Goal: Task Accomplishment & Management: Complete application form

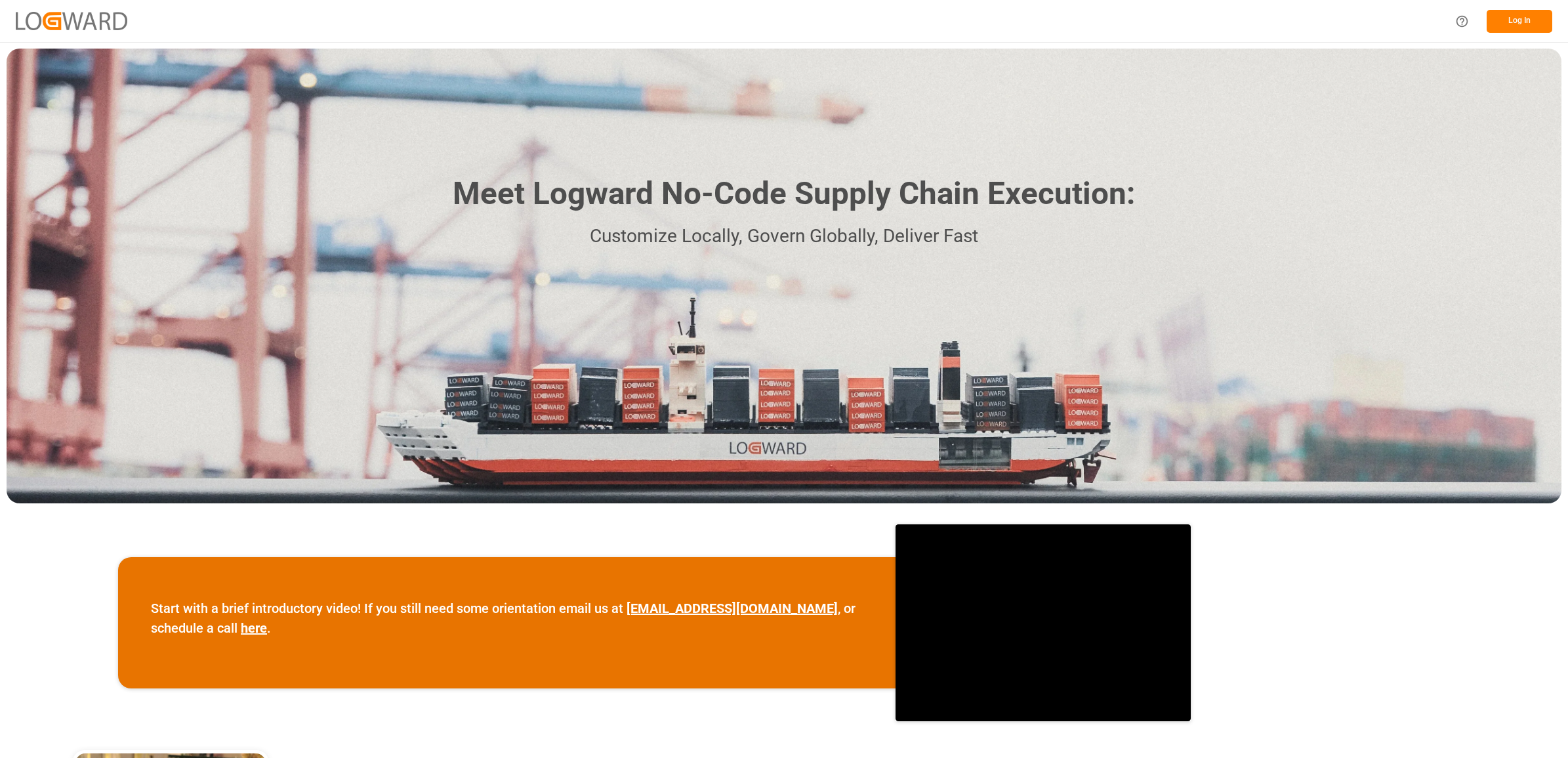
click at [1518, 21] on button "Log In" at bounding box center [1519, 21] width 66 height 23
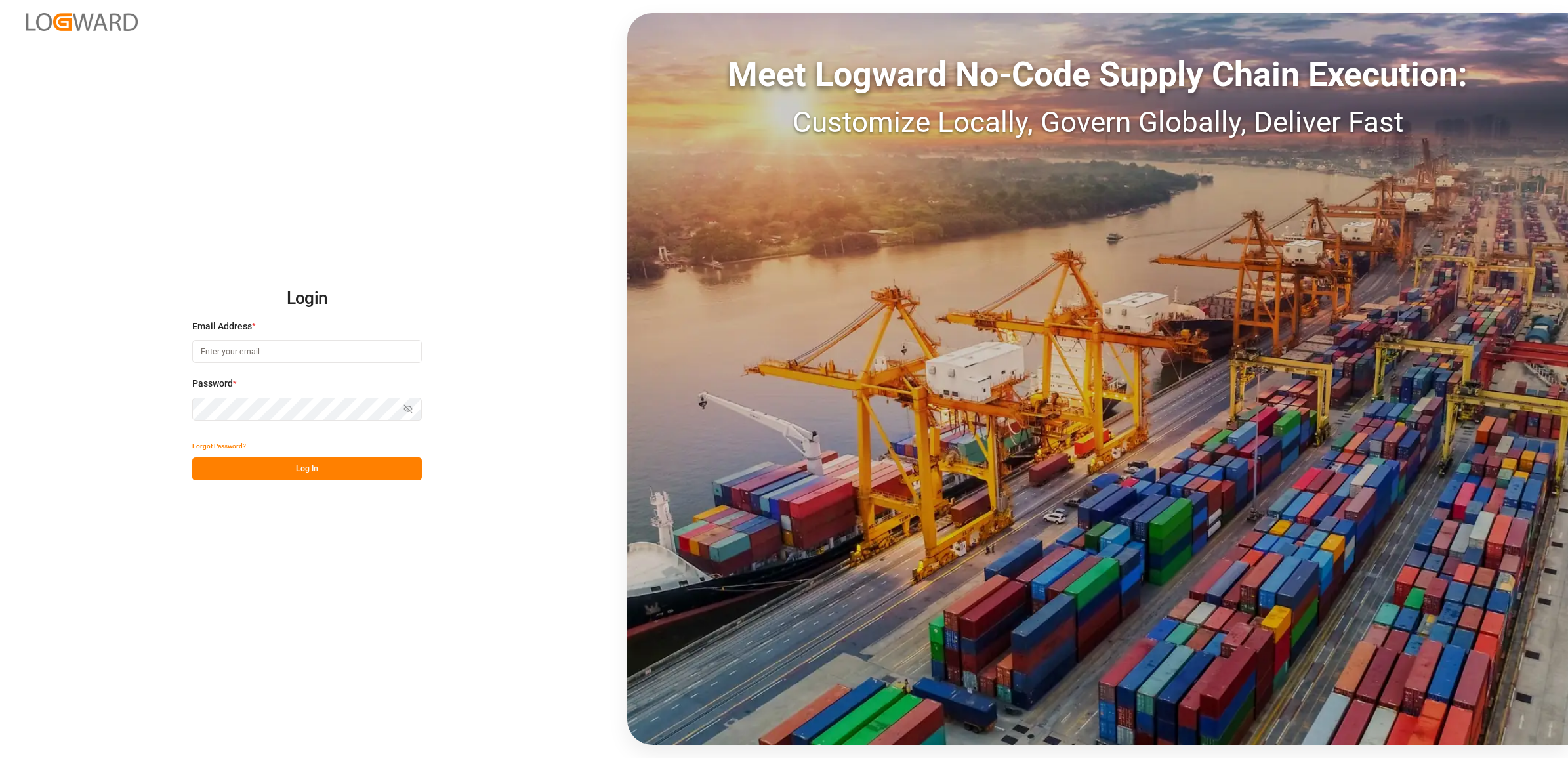
click at [220, 351] on input at bounding box center [306, 351] width 229 height 23
type input "[PERSON_NAME][EMAIL_ADDRESS][DOMAIN_NAME]"
click at [311, 466] on button "Log In" at bounding box center [306, 469] width 229 height 23
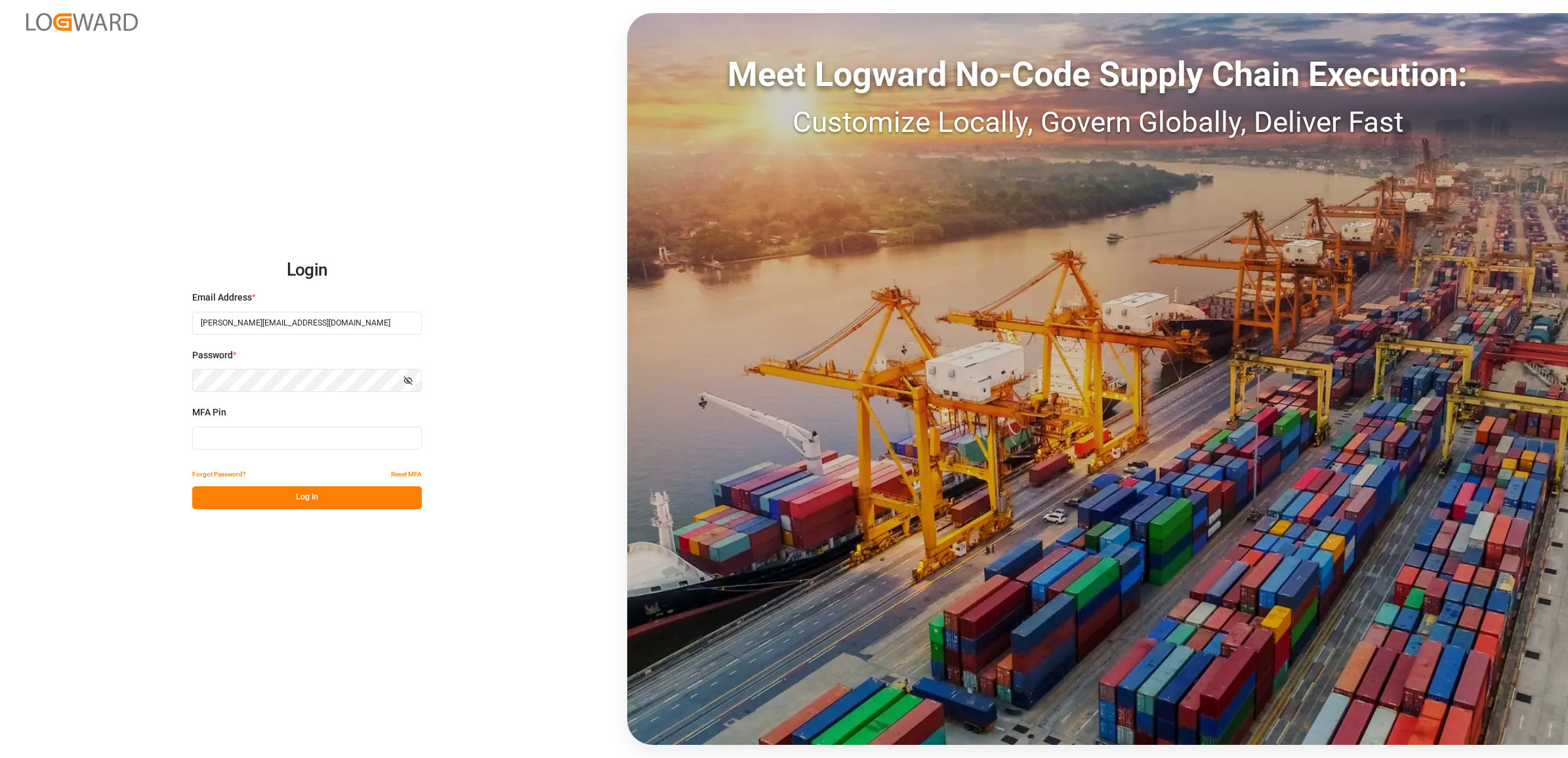
click at [217, 441] on input at bounding box center [306, 438] width 229 height 23
type input "498154"
click at [307, 498] on button "Log In" at bounding box center [306, 498] width 229 height 23
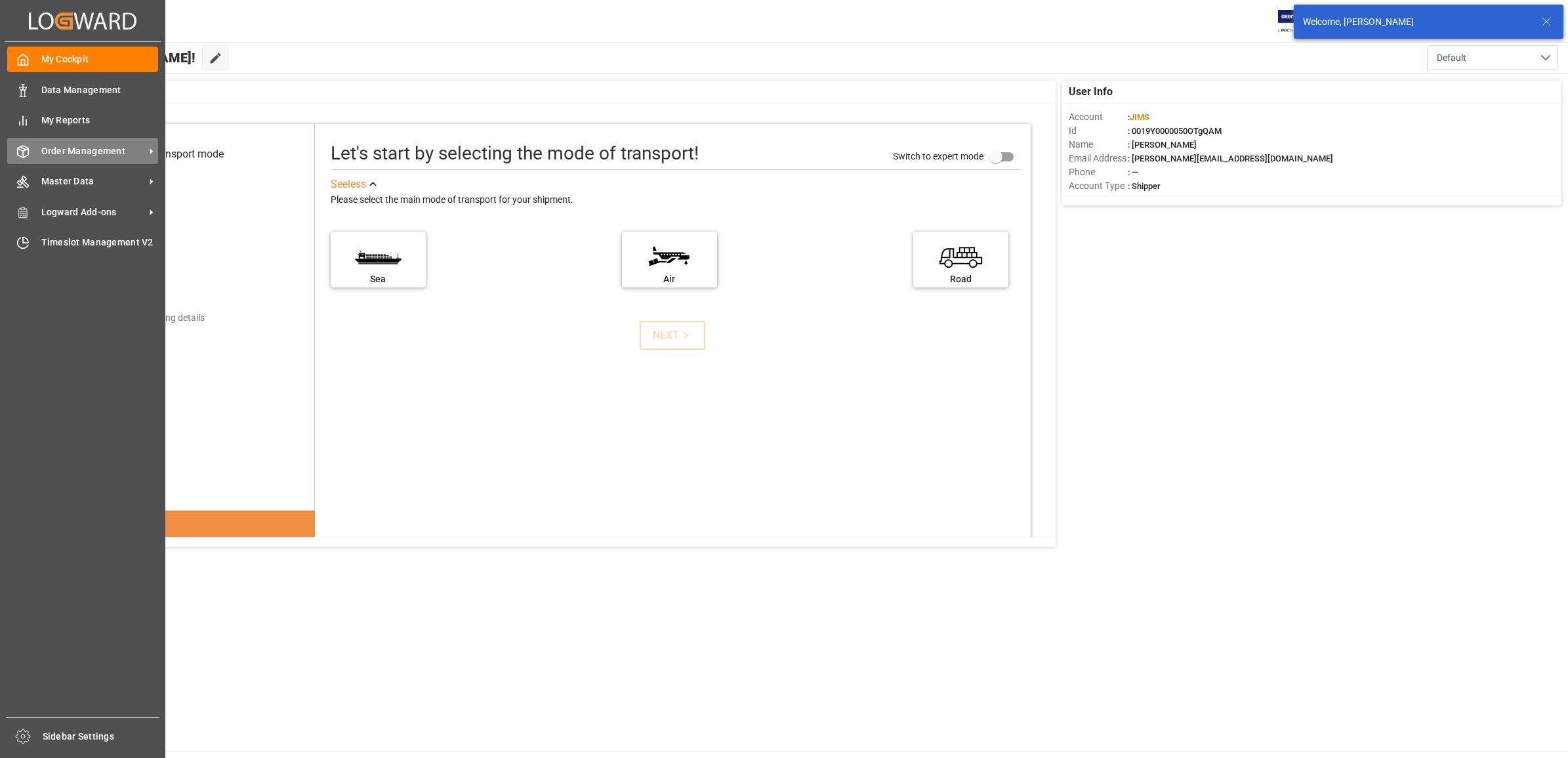
click at [73, 151] on span "Order Management" at bounding box center [92, 151] width 103 height 14
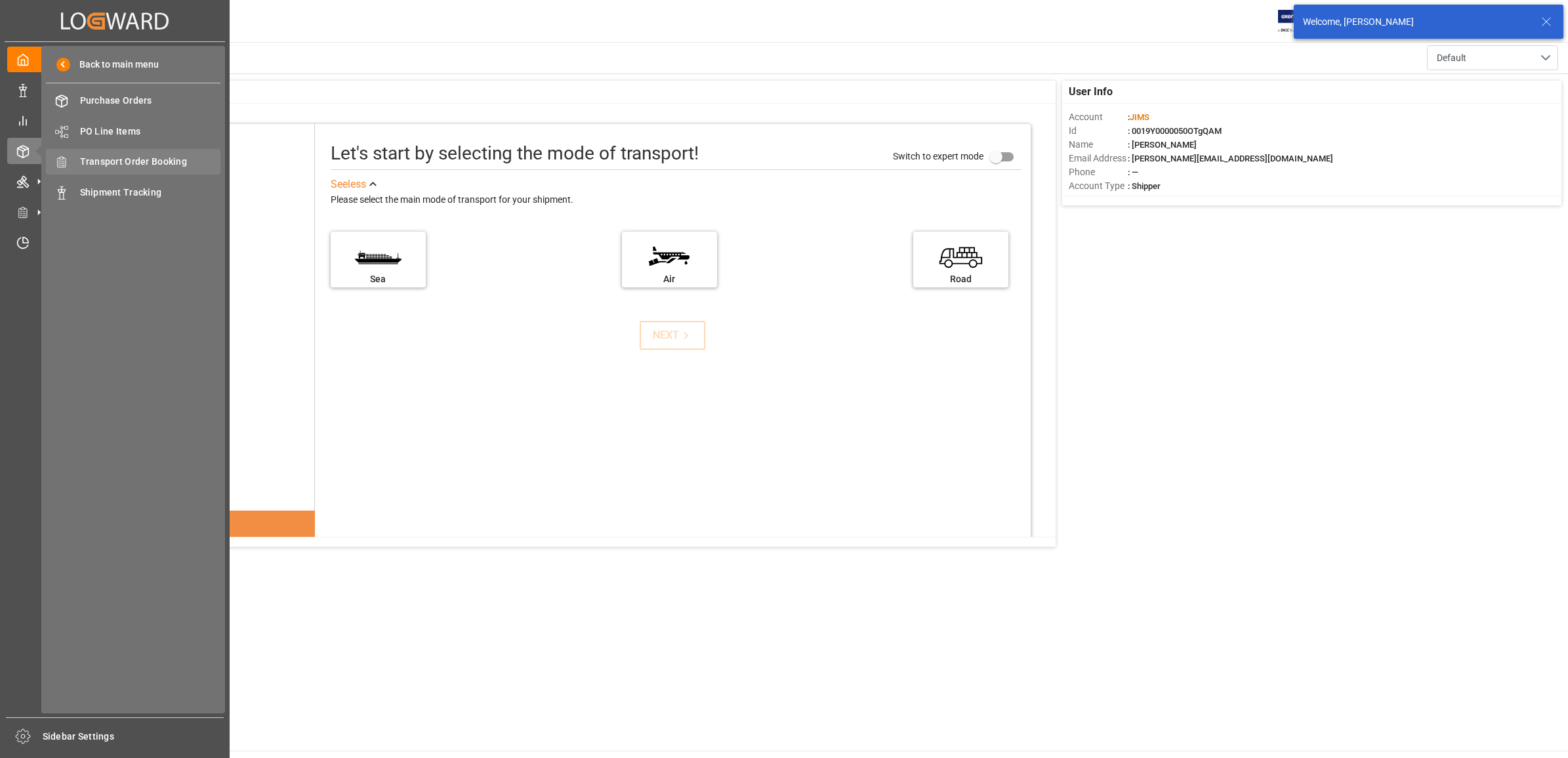
click at [166, 159] on span "Transport Order Booking" at bounding box center [150, 161] width 141 height 14
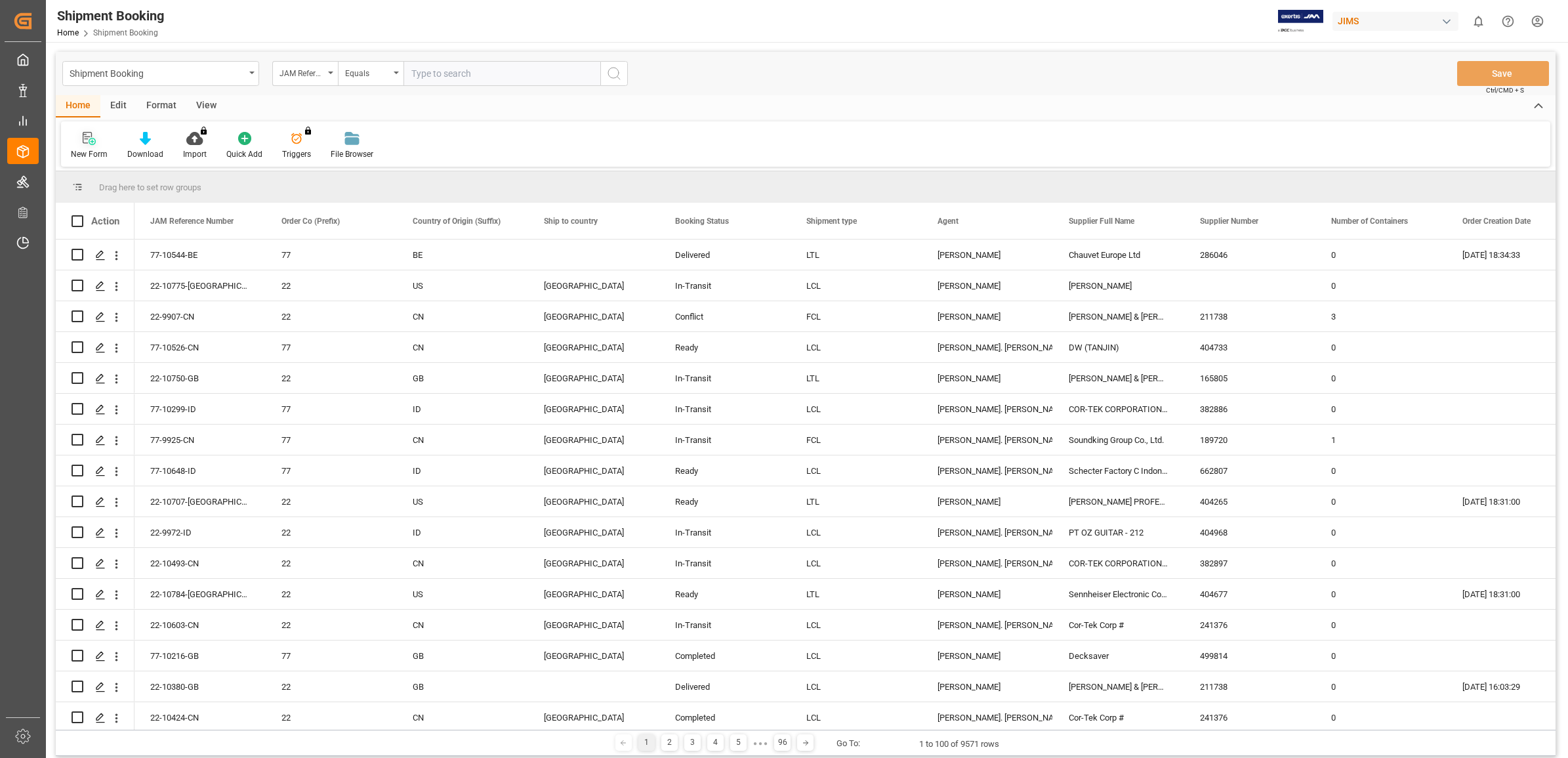
click at [89, 146] on div "New Form" at bounding box center [90, 146] width 56 height 29
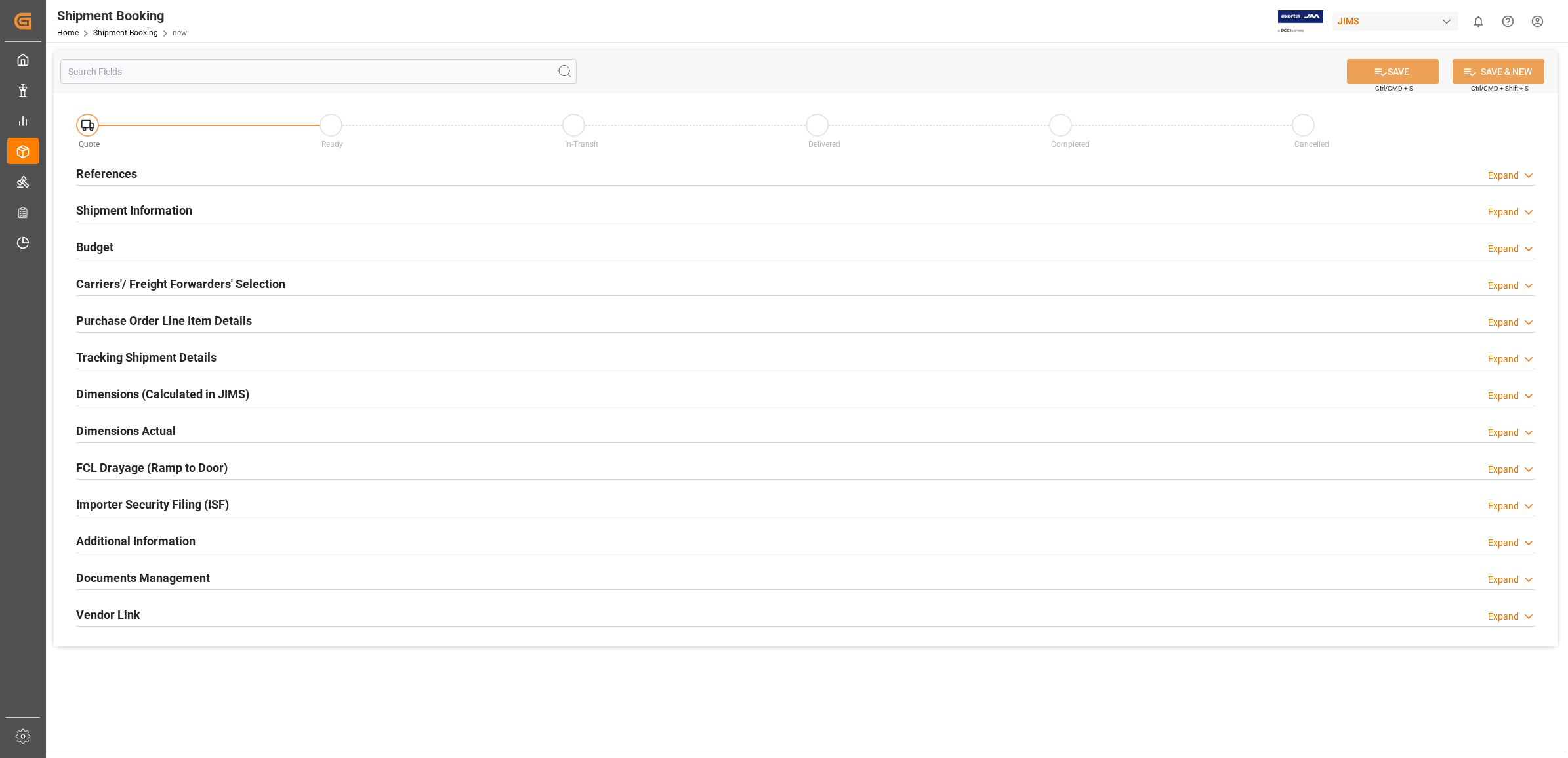
click at [107, 174] on h2 "References" at bounding box center [107, 173] width 61 height 18
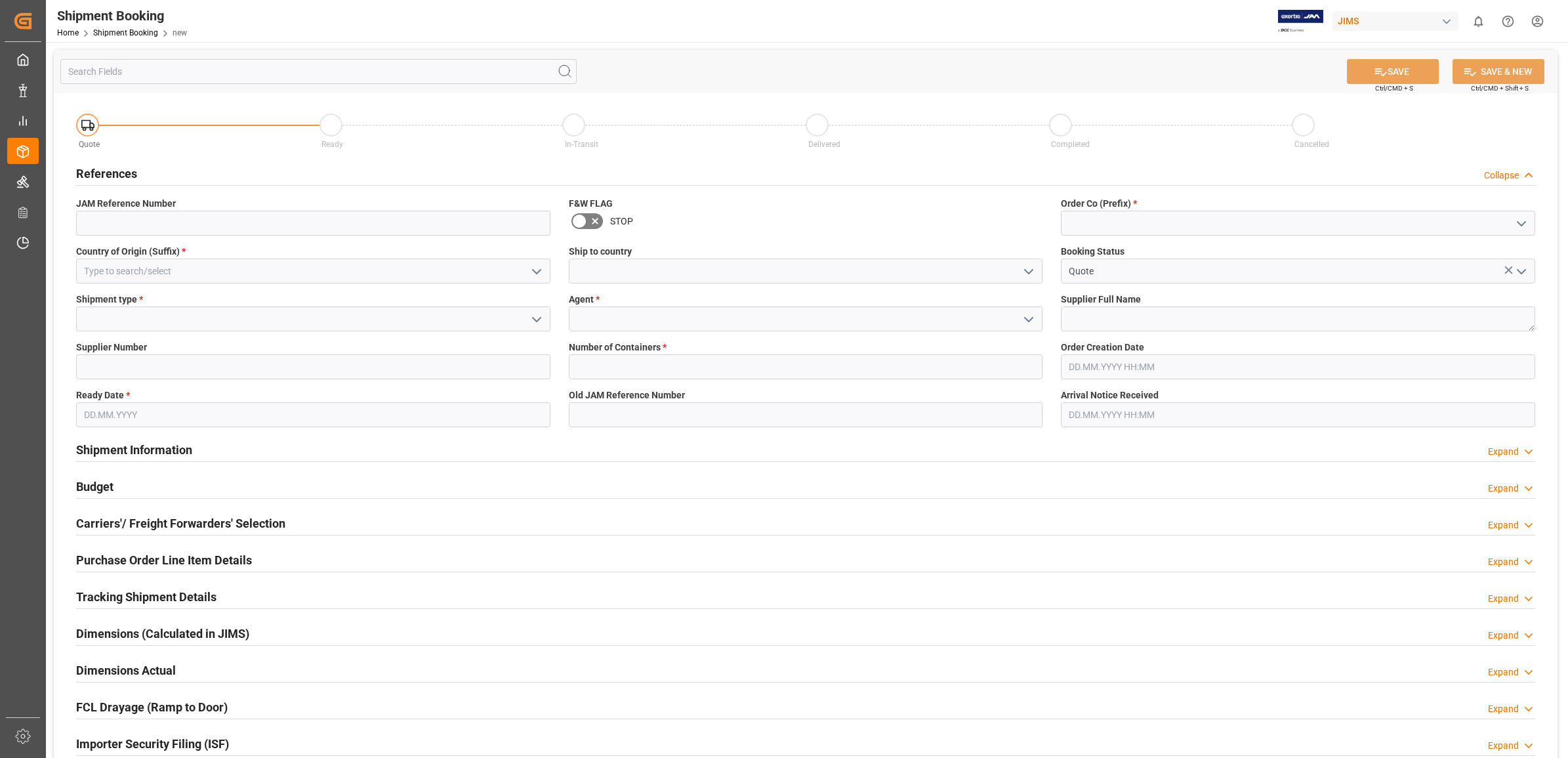
click at [1520, 218] on icon "open menu" at bounding box center [1521, 224] width 15 height 15
click at [1140, 279] on div "77" at bounding box center [1298, 282] width 473 height 30
type input "77"
click at [1015, 319] on input at bounding box center [806, 318] width 474 height 25
click at [1029, 318] on icon "open menu" at bounding box center [1028, 319] width 15 height 15
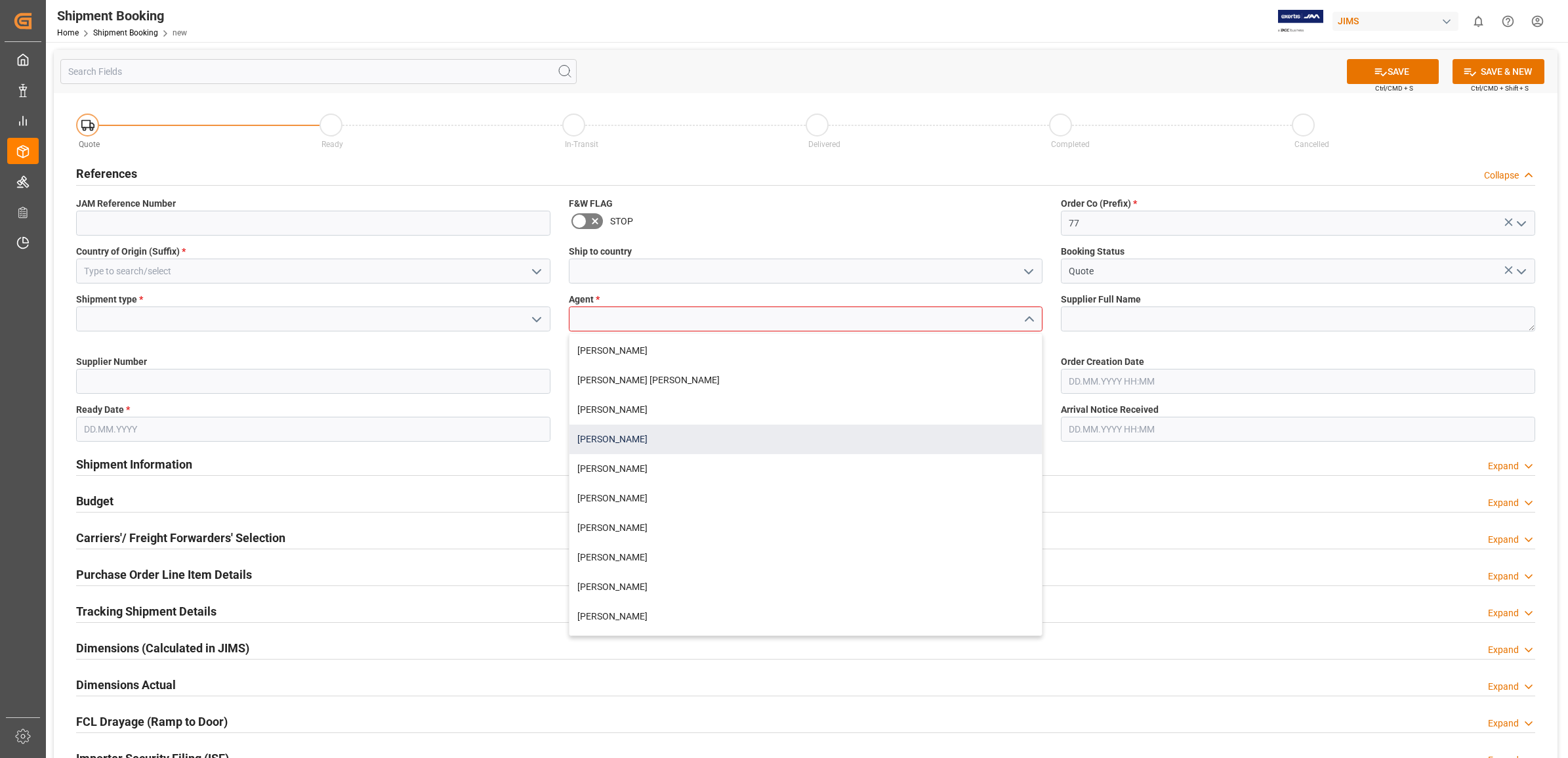
scroll to position [82, 0]
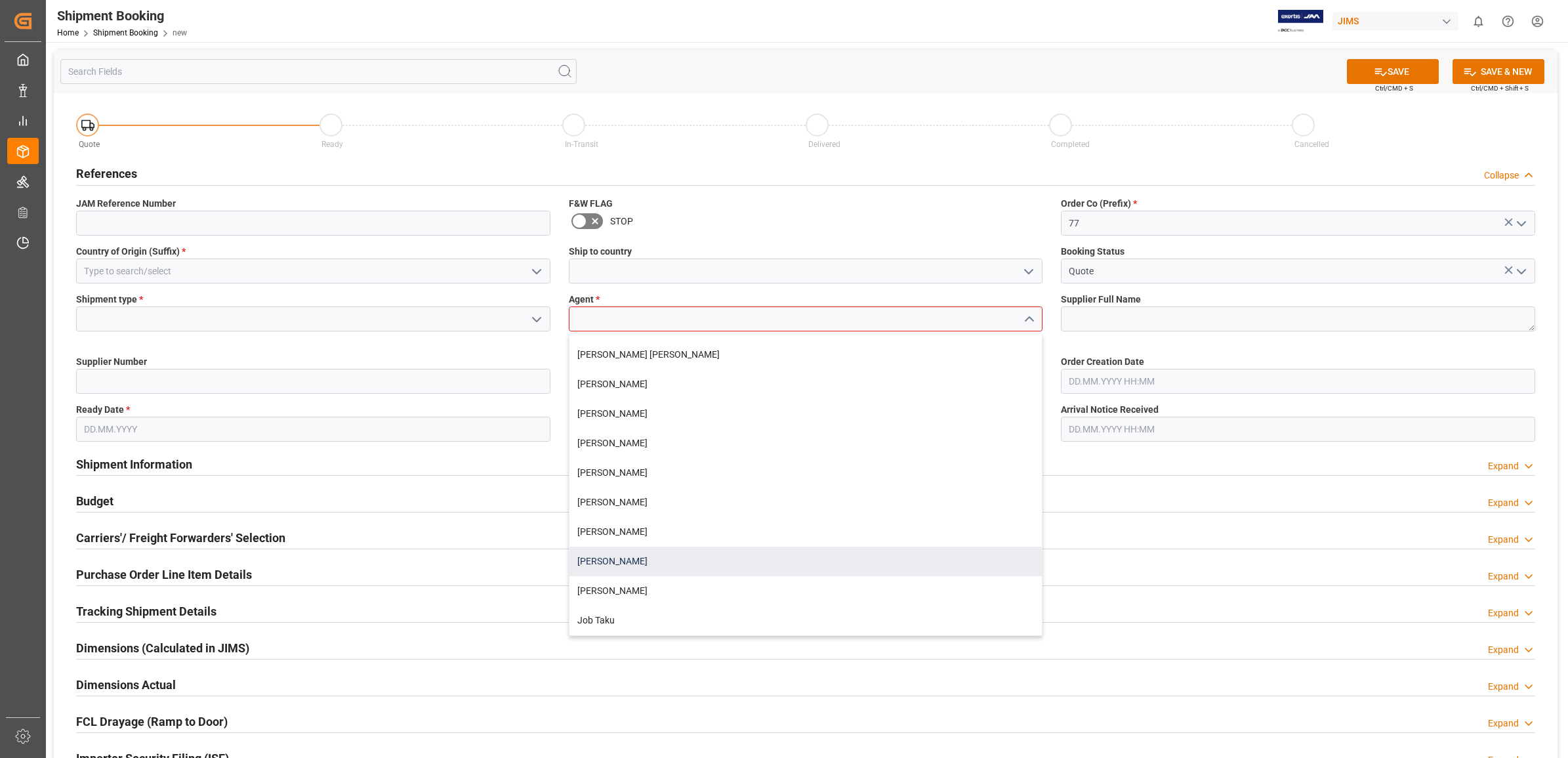
click at [628, 556] on div "[PERSON_NAME]" at bounding box center [805, 562] width 473 height 30
type input "[PERSON_NAME]"
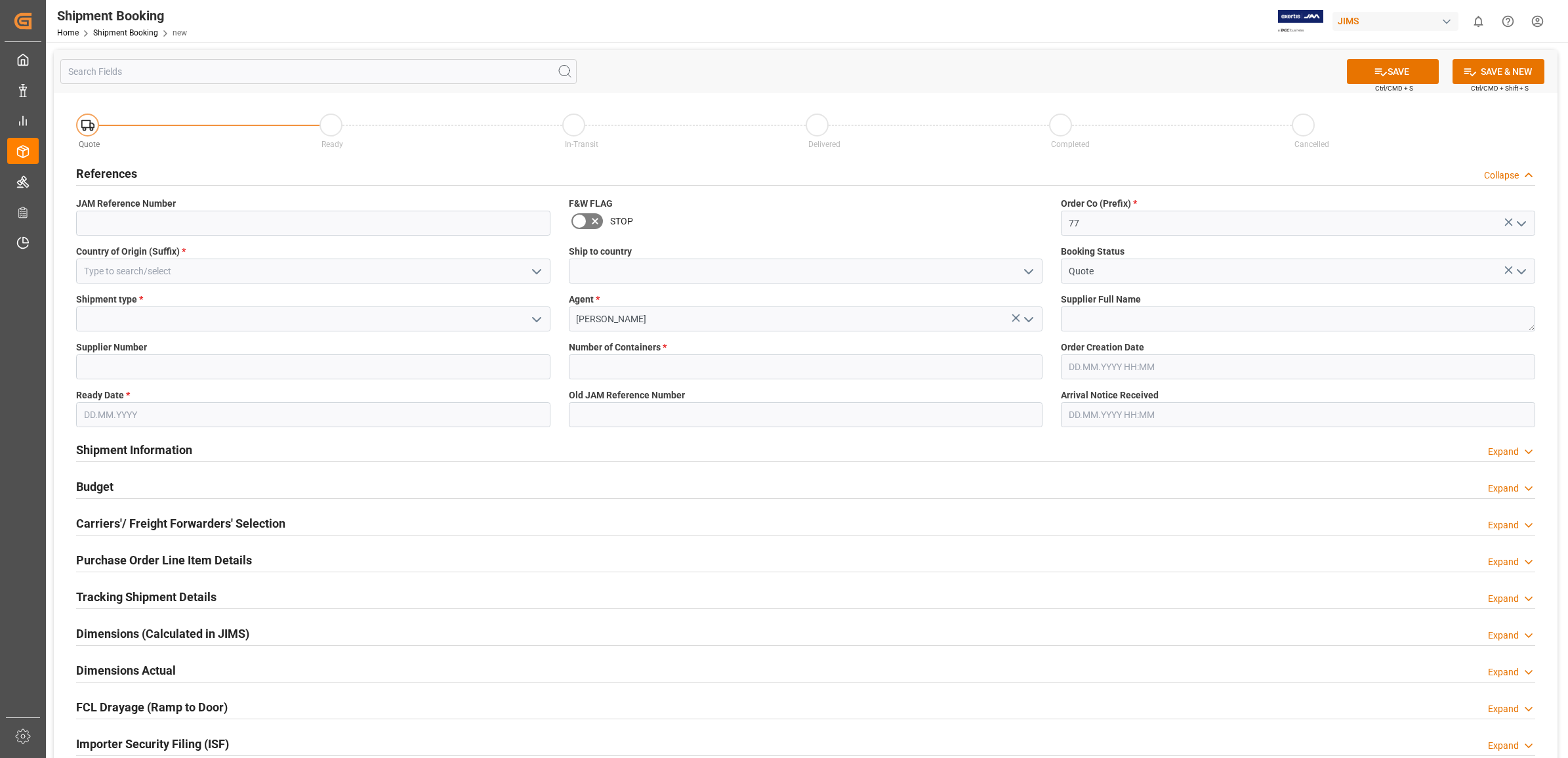
click at [538, 317] on icon "open menu" at bounding box center [537, 319] width 15 height 15
click at [205, 409] on div "LTL" at bounding box center [313, 407] width 473 height 30
type input "LTL"
click at [663, 368] on input "text" at bounding box center [806, 366] width 474 height 25
type input "0"
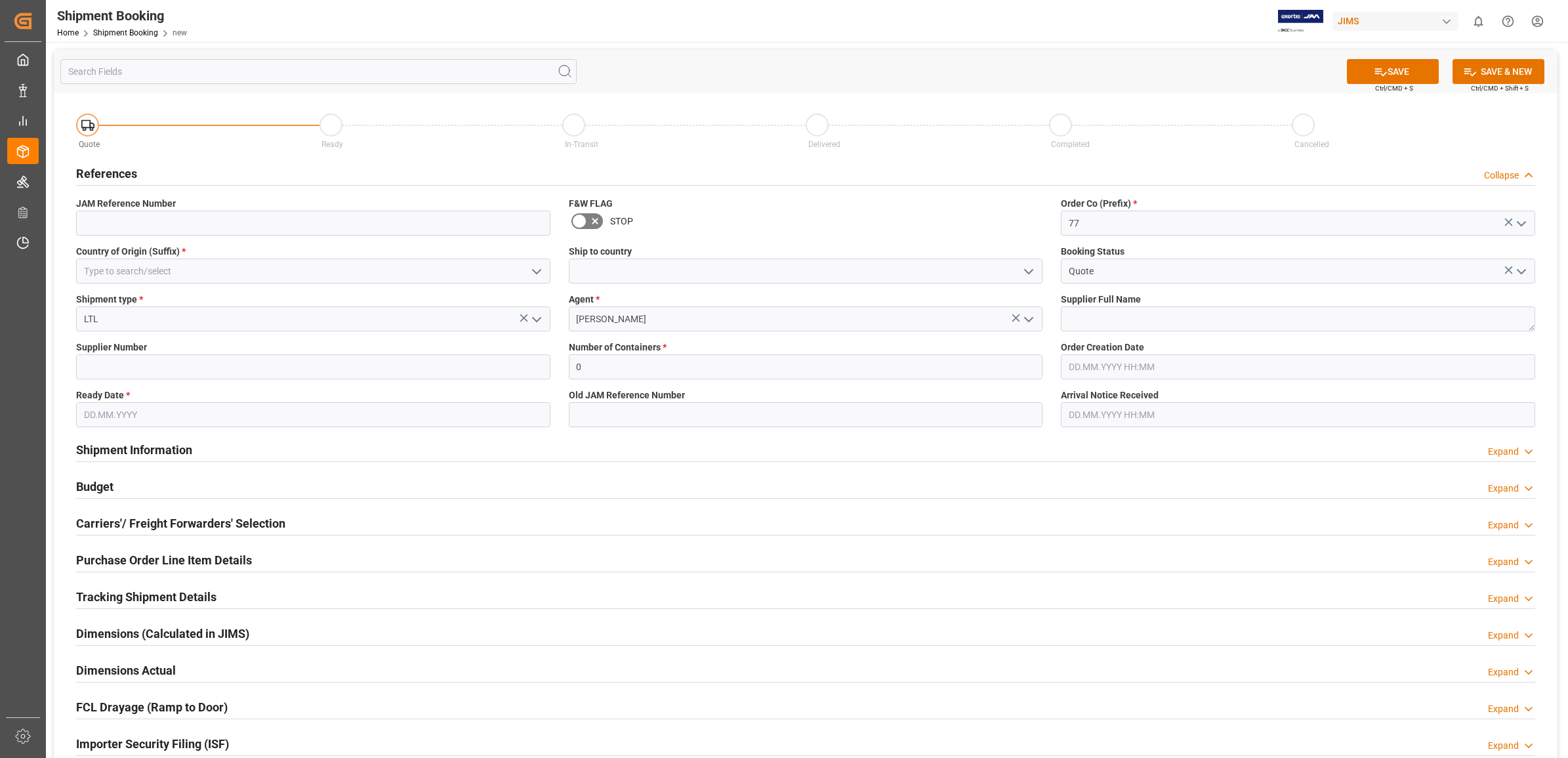
click at [1122, 400] on span "Arrival Notice Received" at bounding box center [1109, 395] width 98 height 14
click at [1080, 322] on textarea at bounding box center [1298, 318] width 474 height 25
type textarea "1"
type textarea "Korg JP"
click at [129, 370] on input at bounding box center [313, 366] width 474 height 25
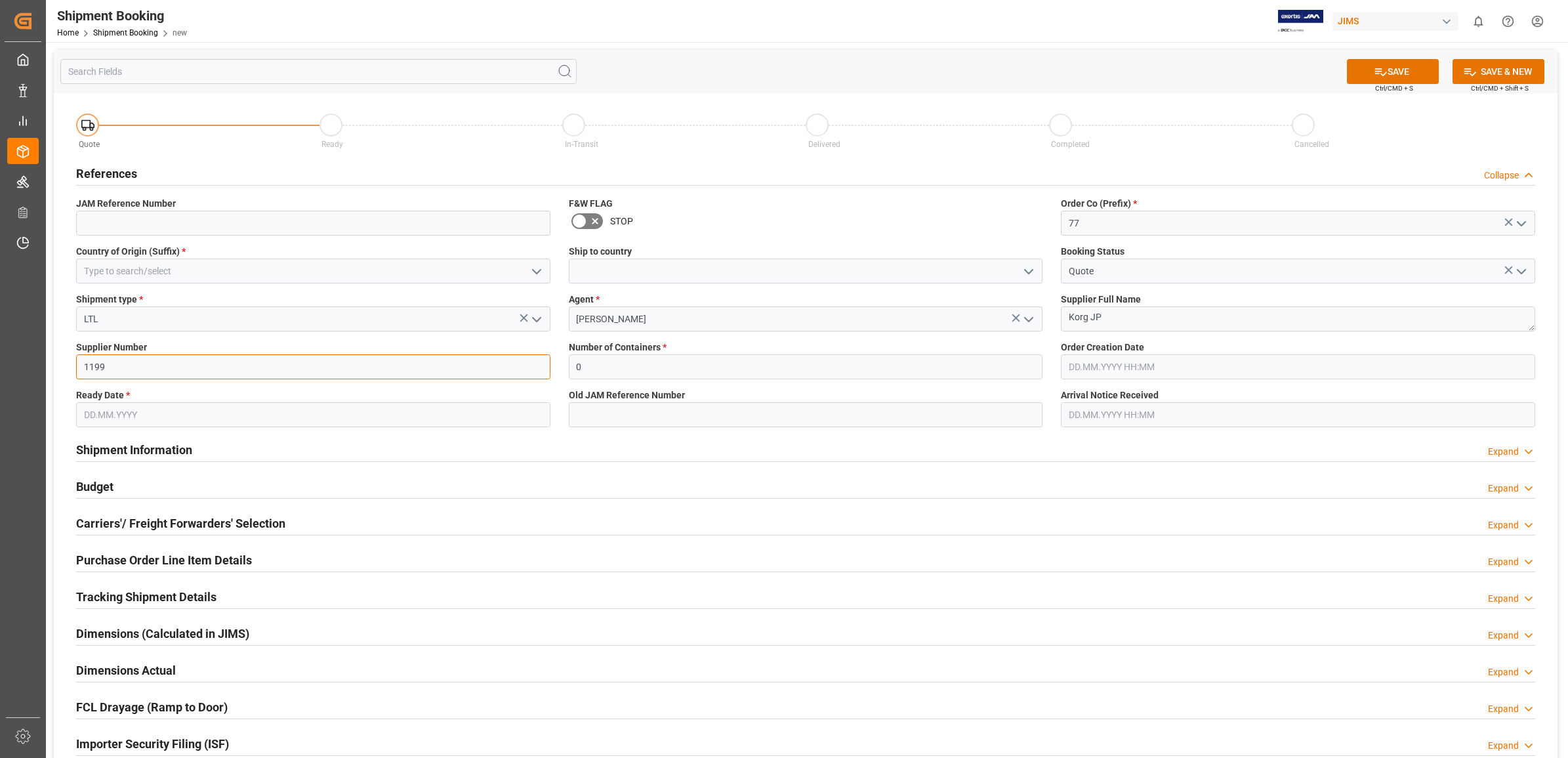
type input "1199"
click at [687, 440] on div "Shipment Information Expand" at bounding box center [805, 448] width 1459 height 25
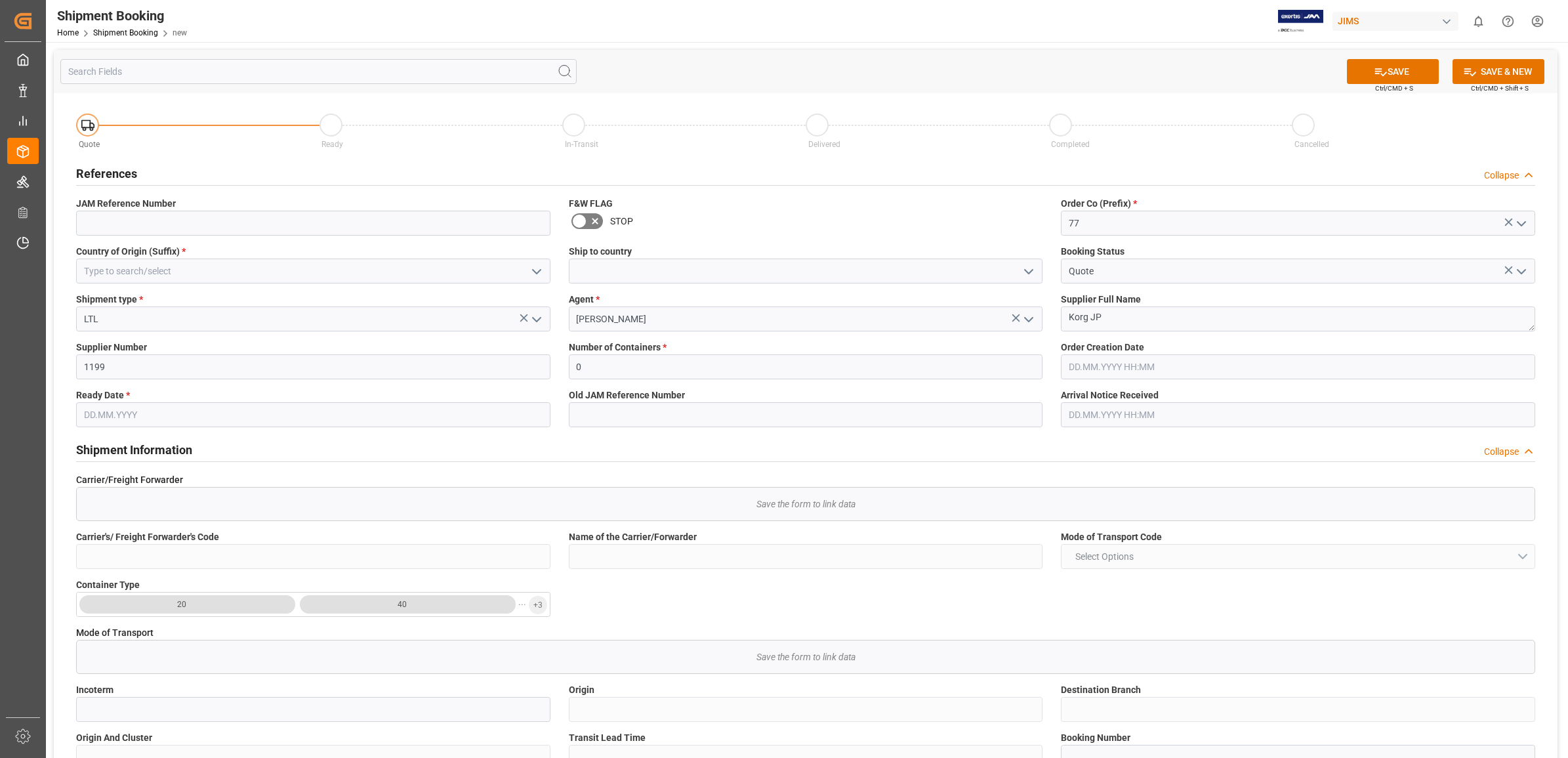
click at [529, 268] on icon "open menu" at bounding box center [537, 271] width 15 height 15
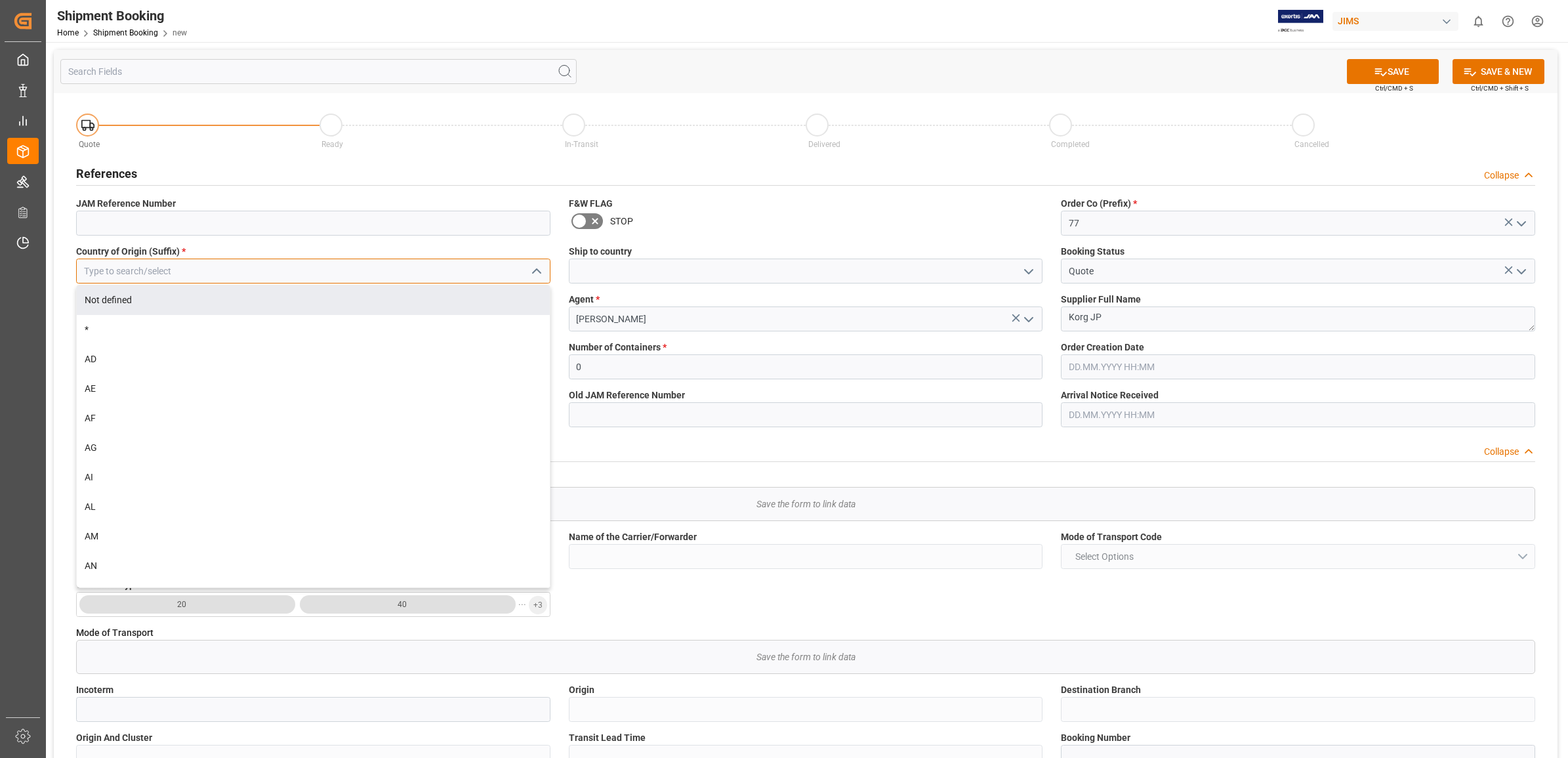
click at [189, 273] on input at bounding box center [313, 271] width 474 height 25
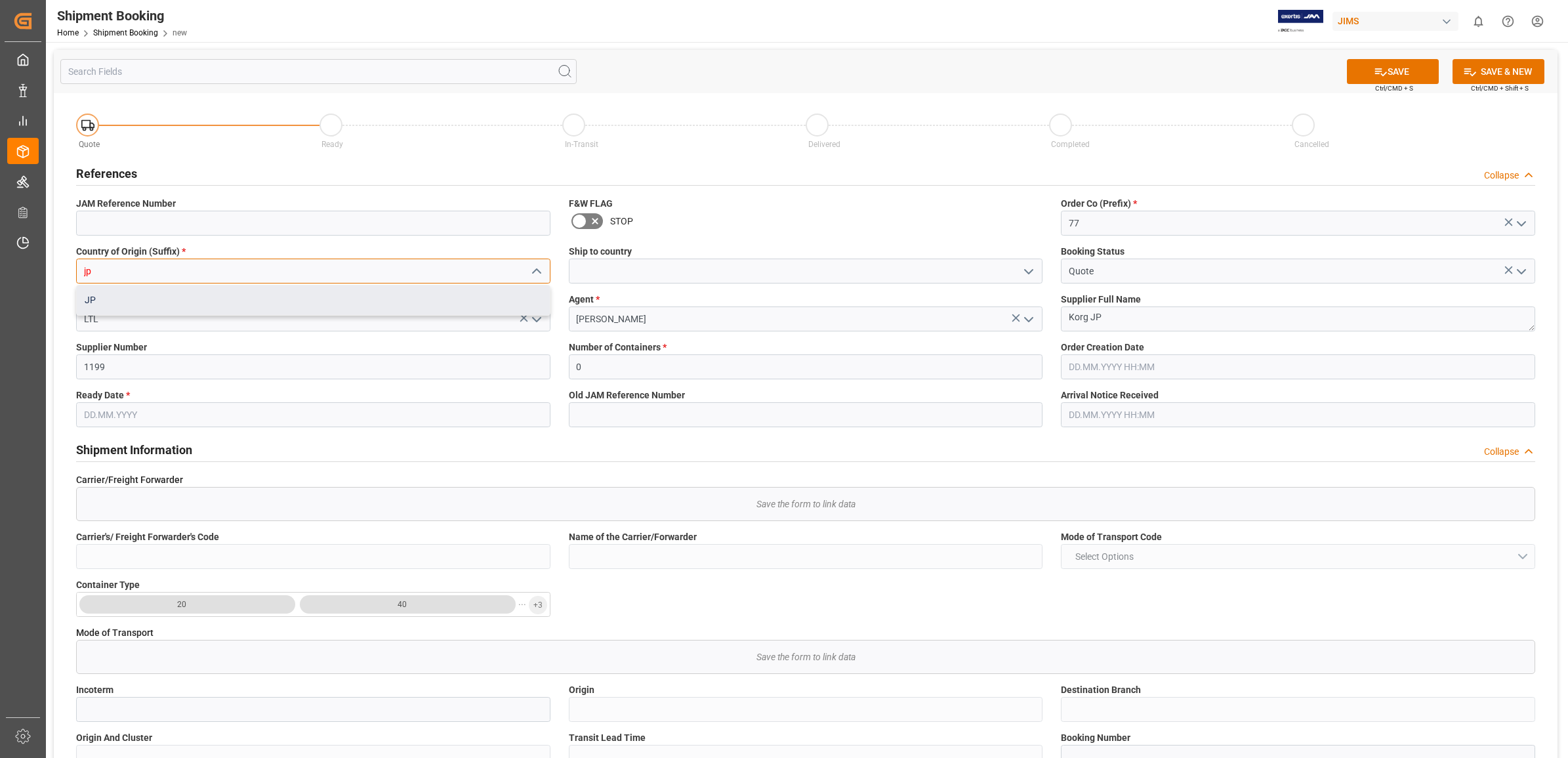
click at [144, 306] on div "JP" at bounding box center [313, 300] width 473 height 30
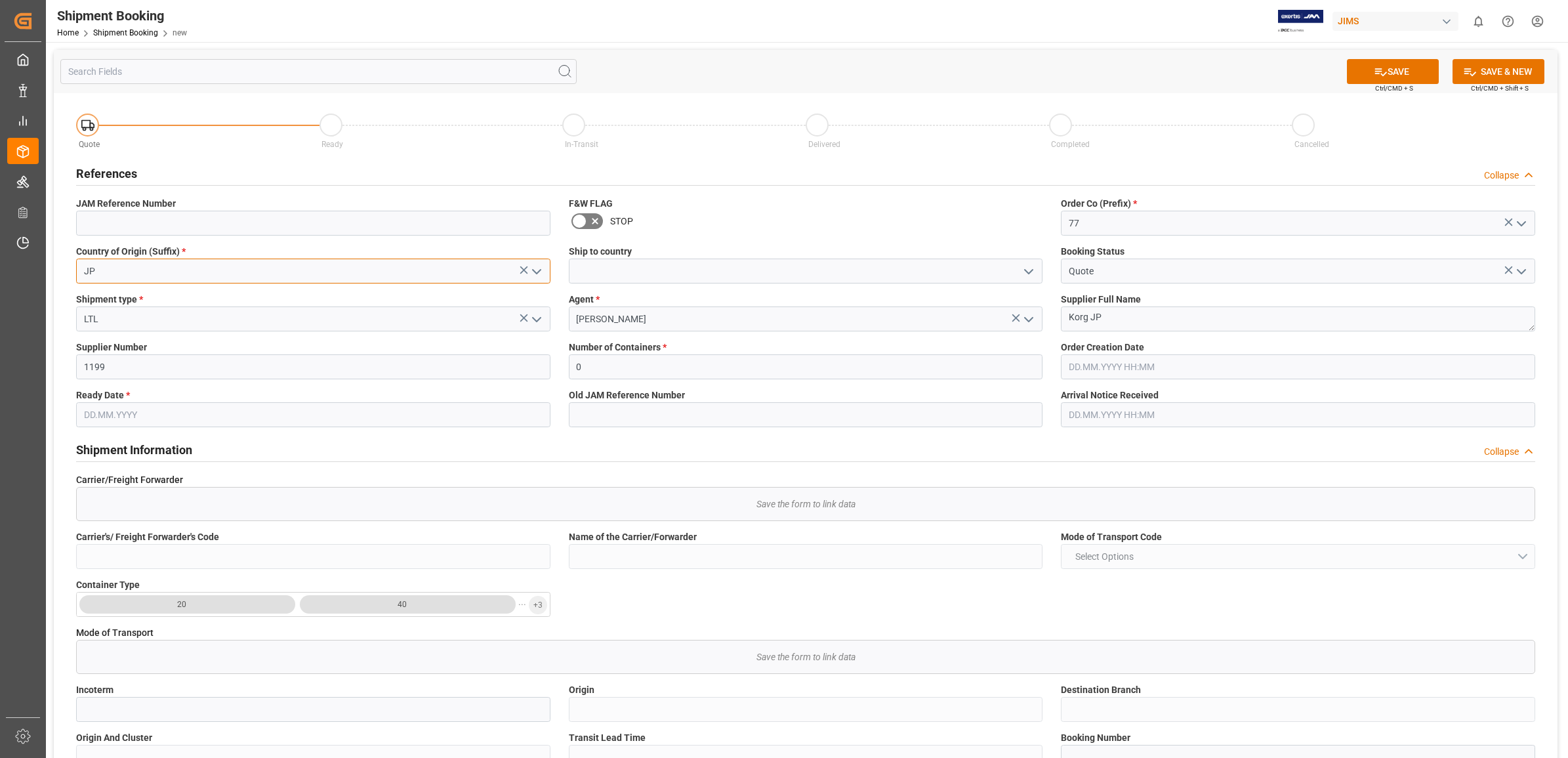
type input "JP"
click at [405, 440] on div "Shipment Information Collapse" at bounding box center [805, 448] width 1459 height 25
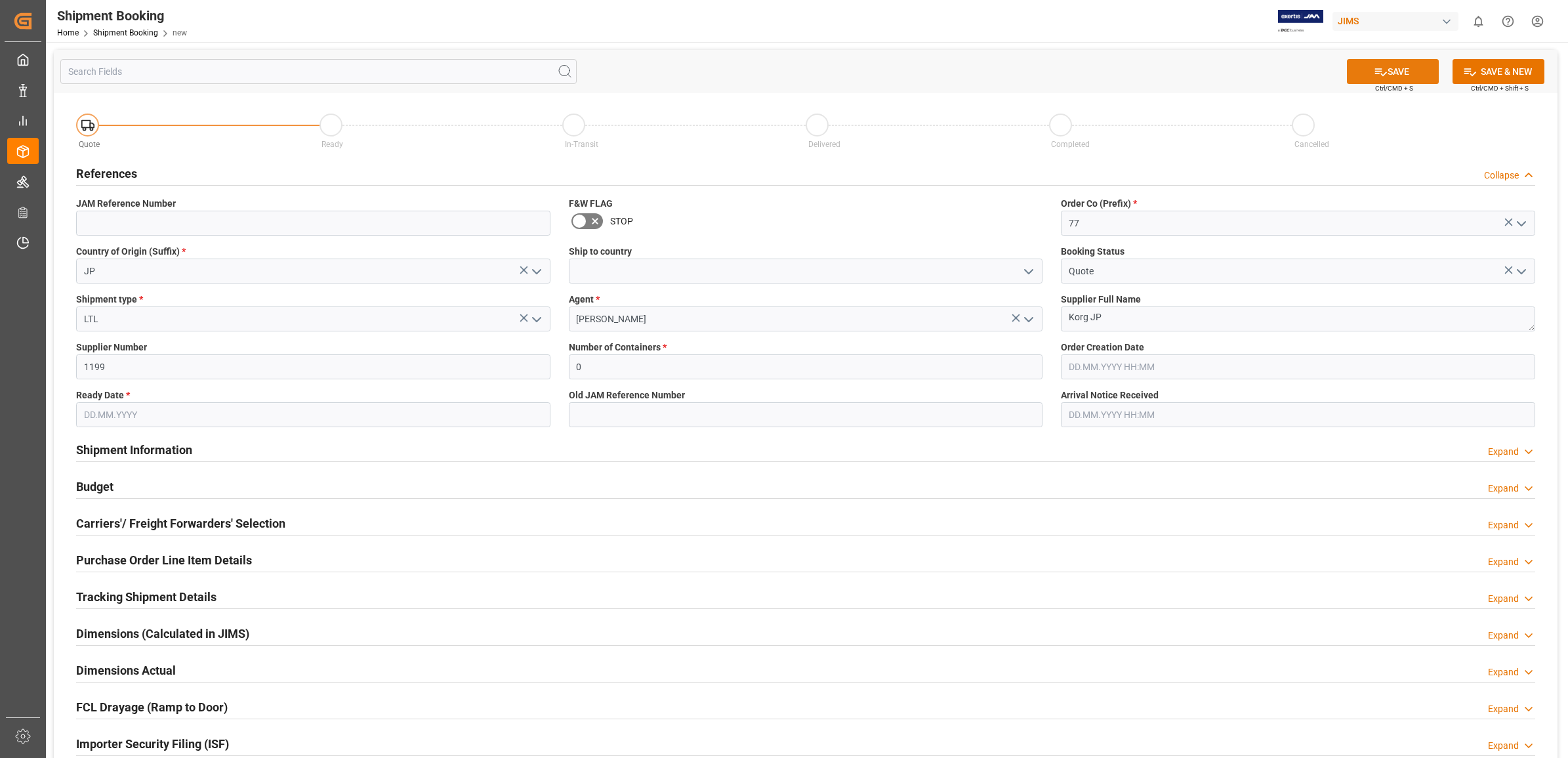
click at [1391, 66] on button "SAVE" at bounding box center [1393, 71] width 92 height 25
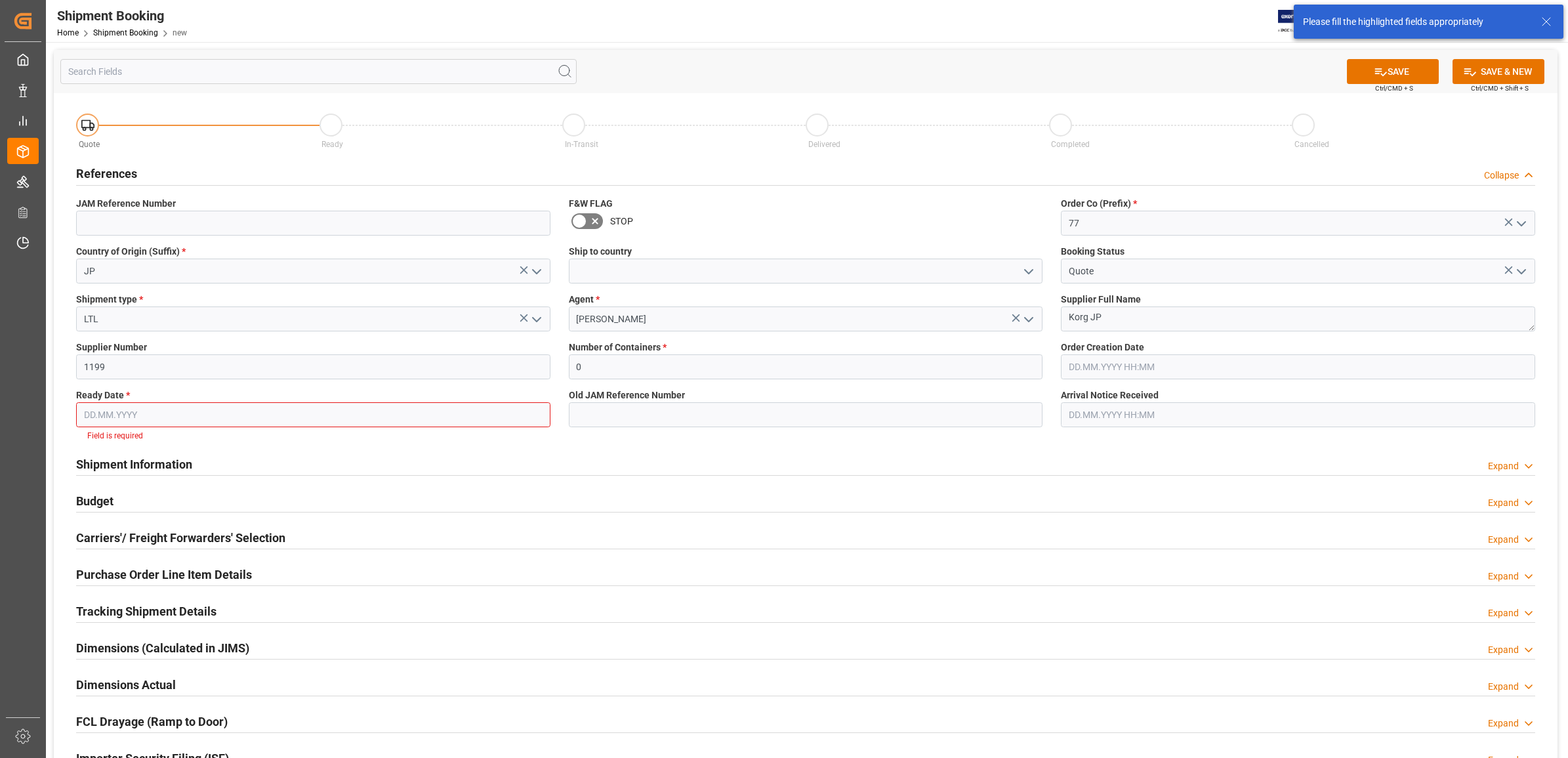
scroll to position [14, 0]
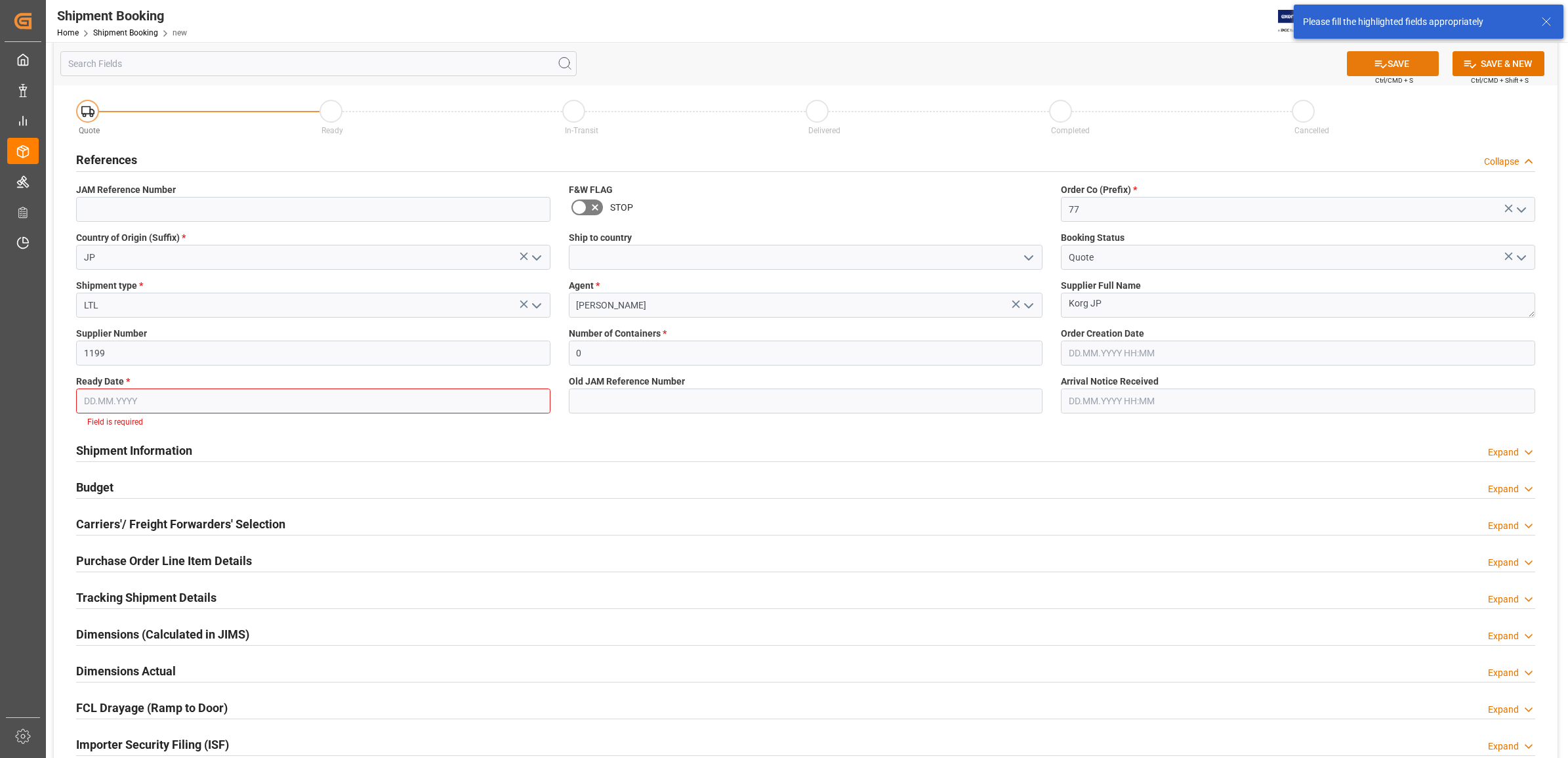
click at [1390, 60] on button "SAVE" at bounding box center [1393, 63] width 92 height 25
click at [1015, 86] on div "Quote Ready In-Transit Delivered Completed Cancelled" at bounding box center [805, 114] width 1478 height 55
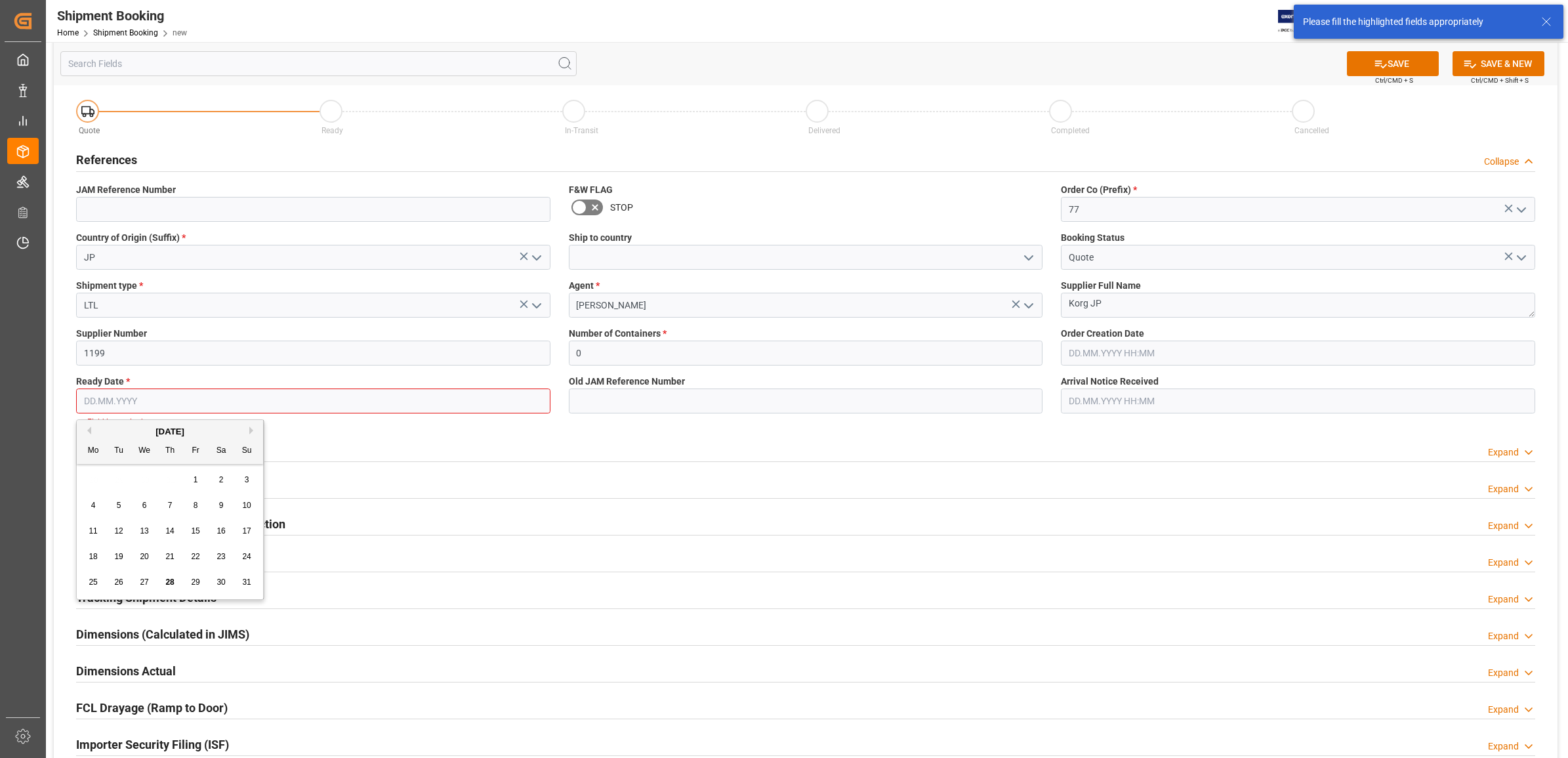
click at [467, 399] on input "text" at bounding box center [313, 400] width 474 height 25
type input "[DATE]"
type input "77-10570-[GEOGRAPHIC_DATA]"
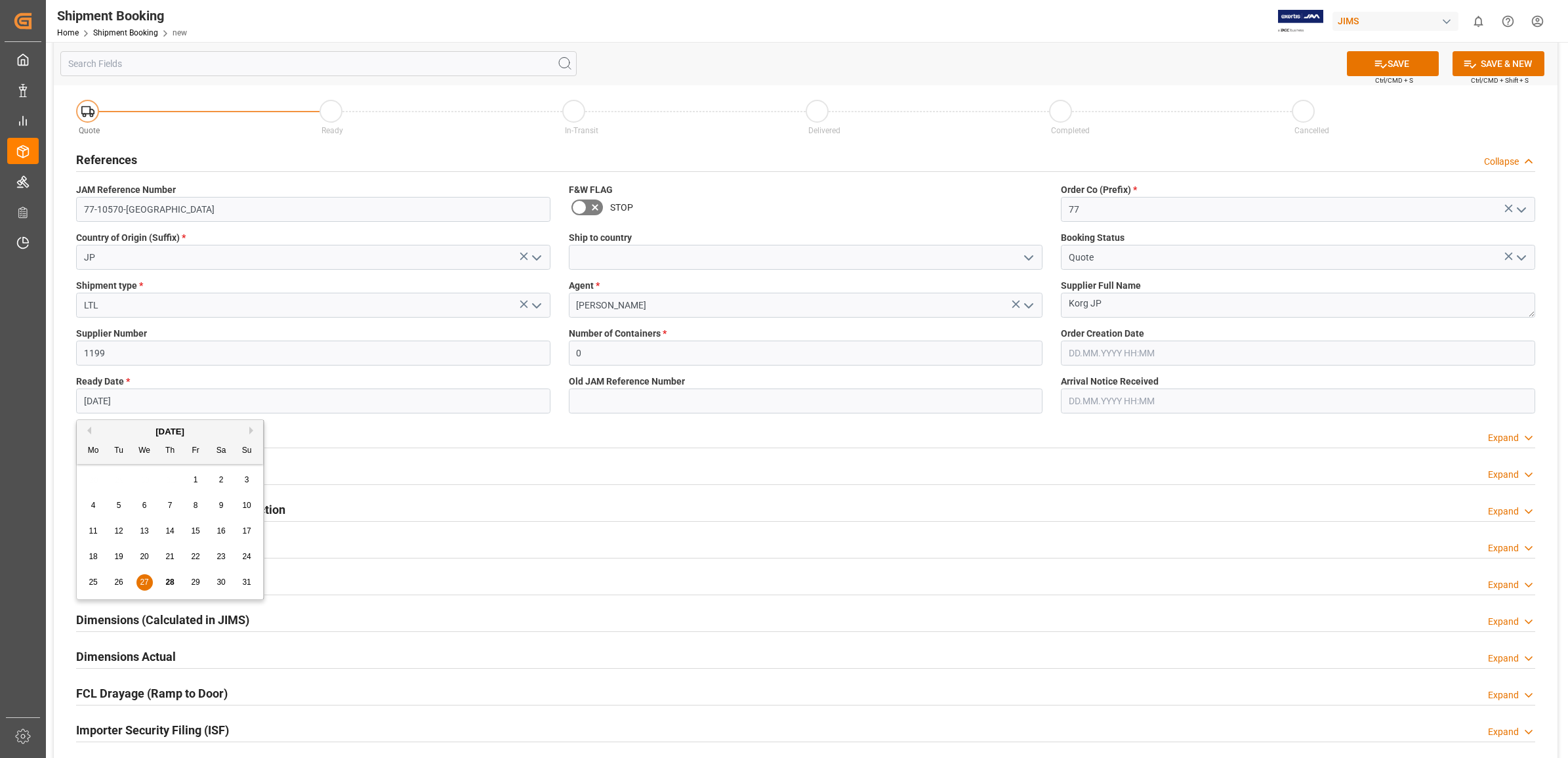
click at [171, 582] on span "28" at bounding box center [170, 582] width 9 height 9
type input "[DATE]"
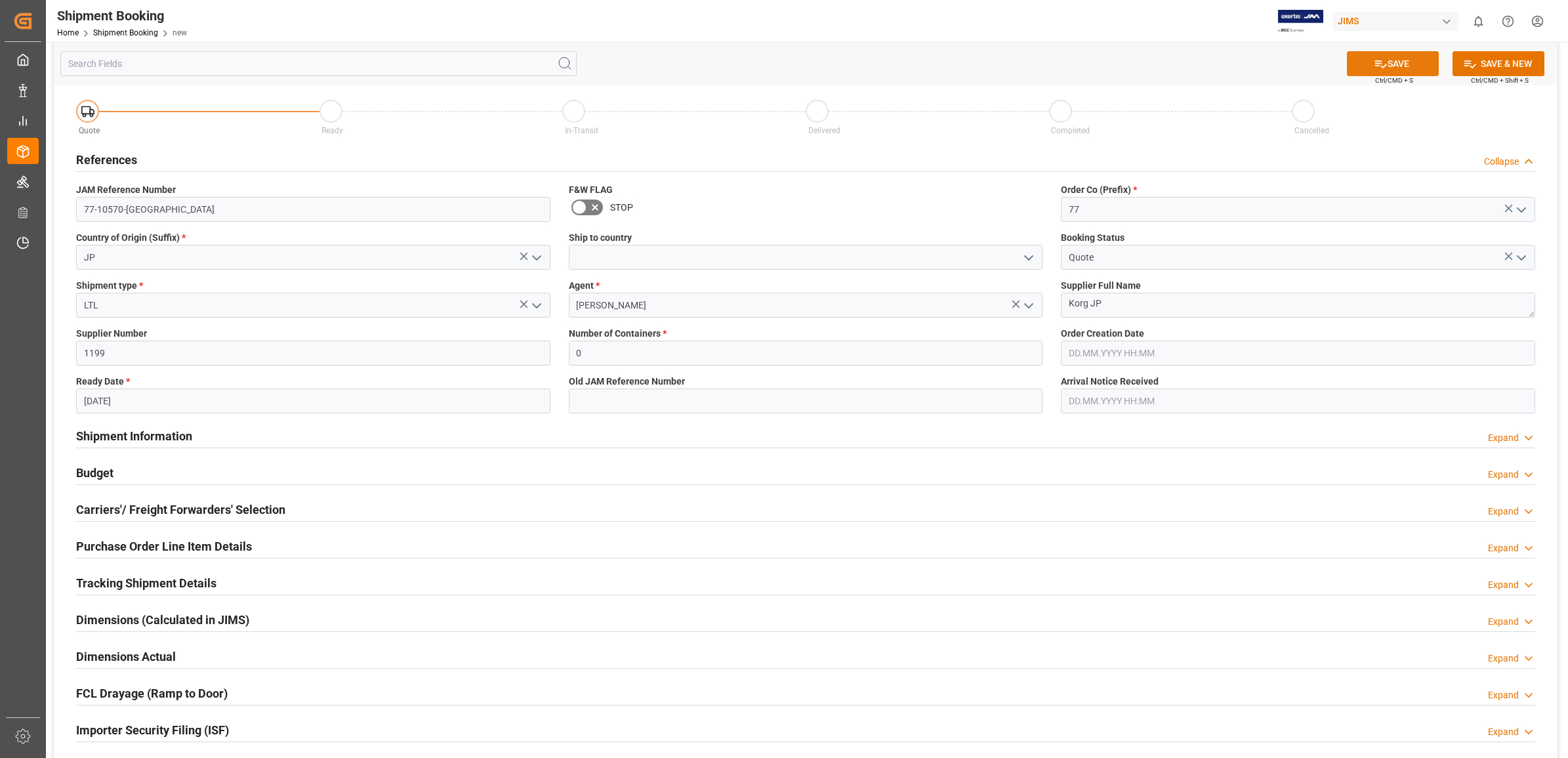
click at [1385, 66] on button "SAVE" at bounding box center [1393, 63] width 92 height 25
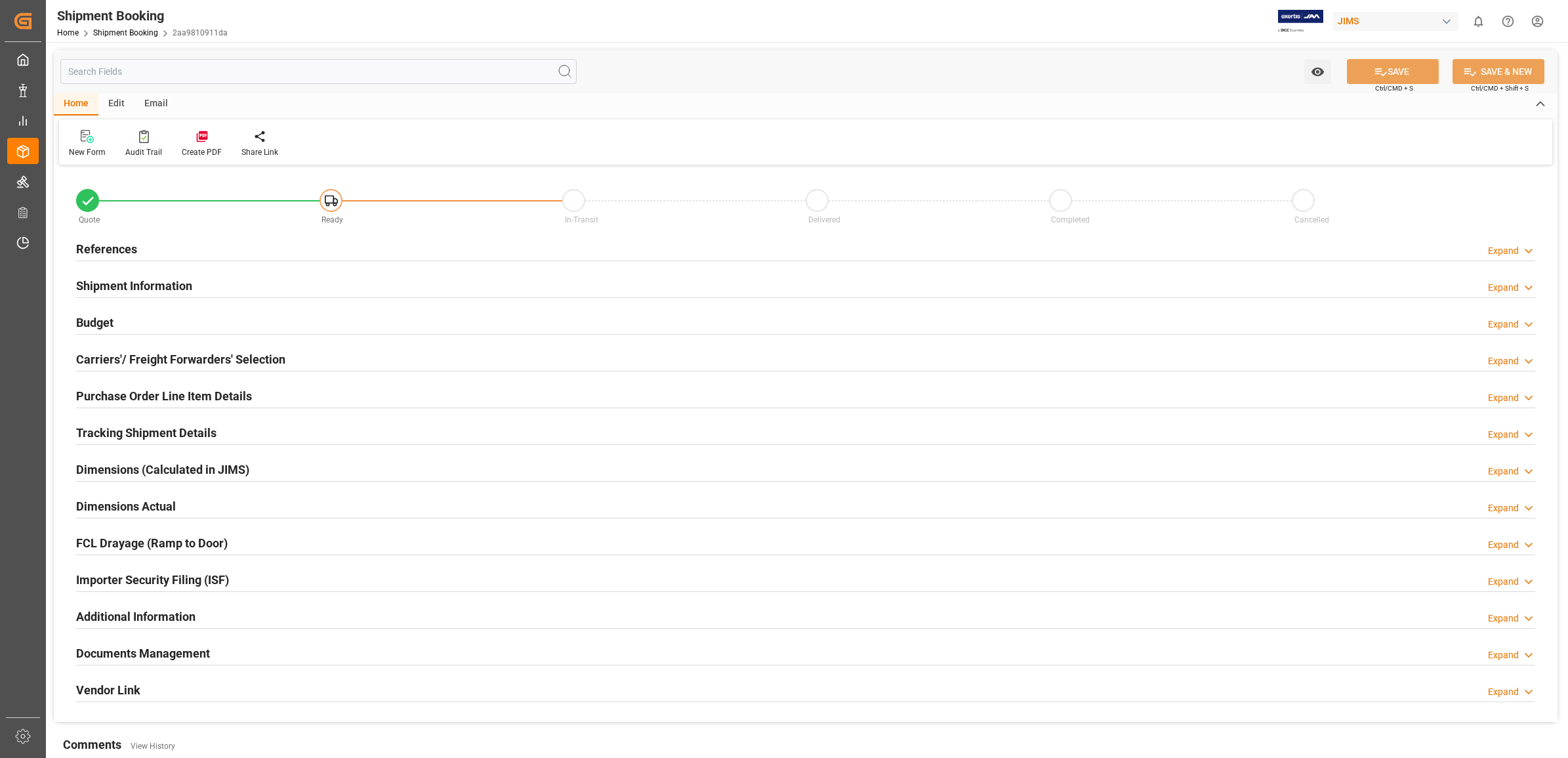
type input "0"
type input "[DATE]"
click at [109, 244] on h2 "References" at bounding box center [107, 248] width 61 height 18
